Goal: Check status: Check status

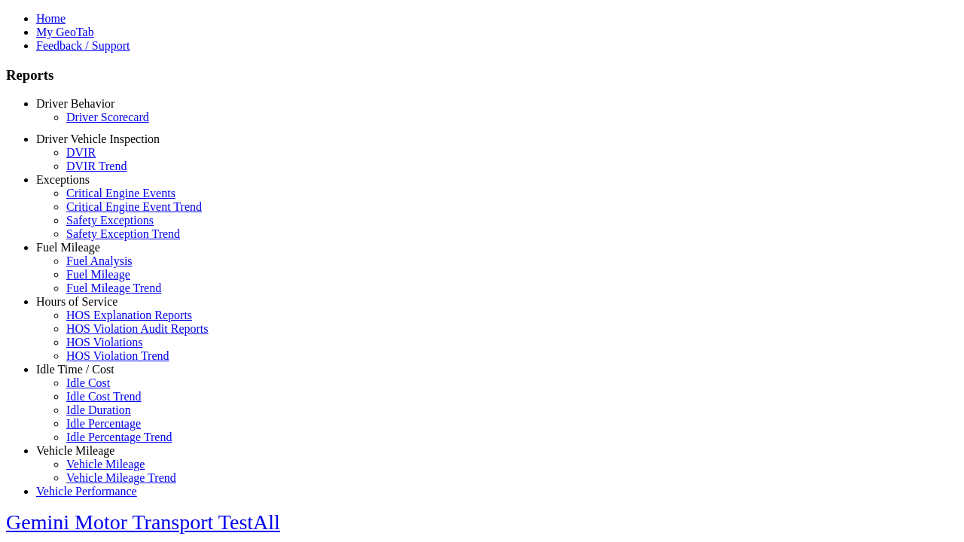
click at [98, 124] on link "Driver Scorecard" at bounding box center [107, 117] width 83 height 13
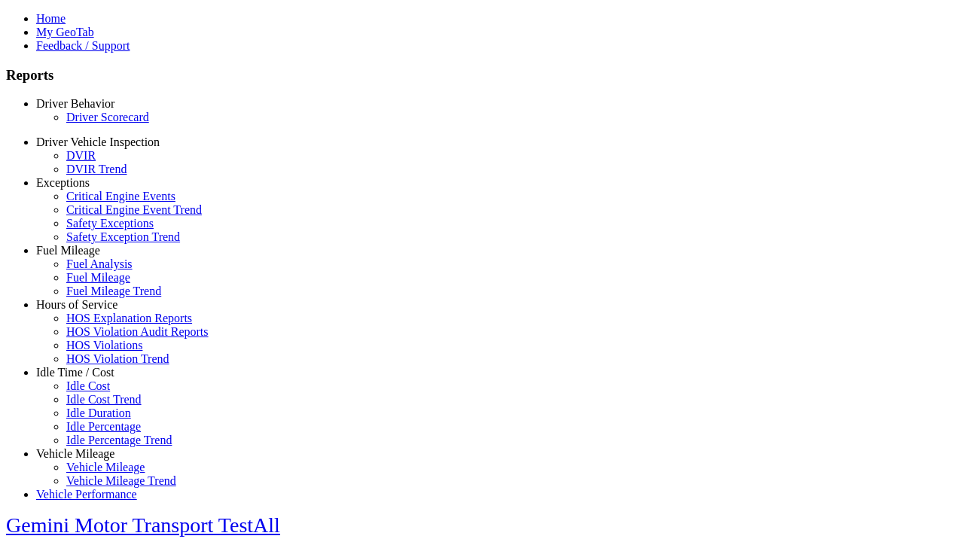
select select "**"
